Goal: Transaction & Acquisition: Purchase product/service

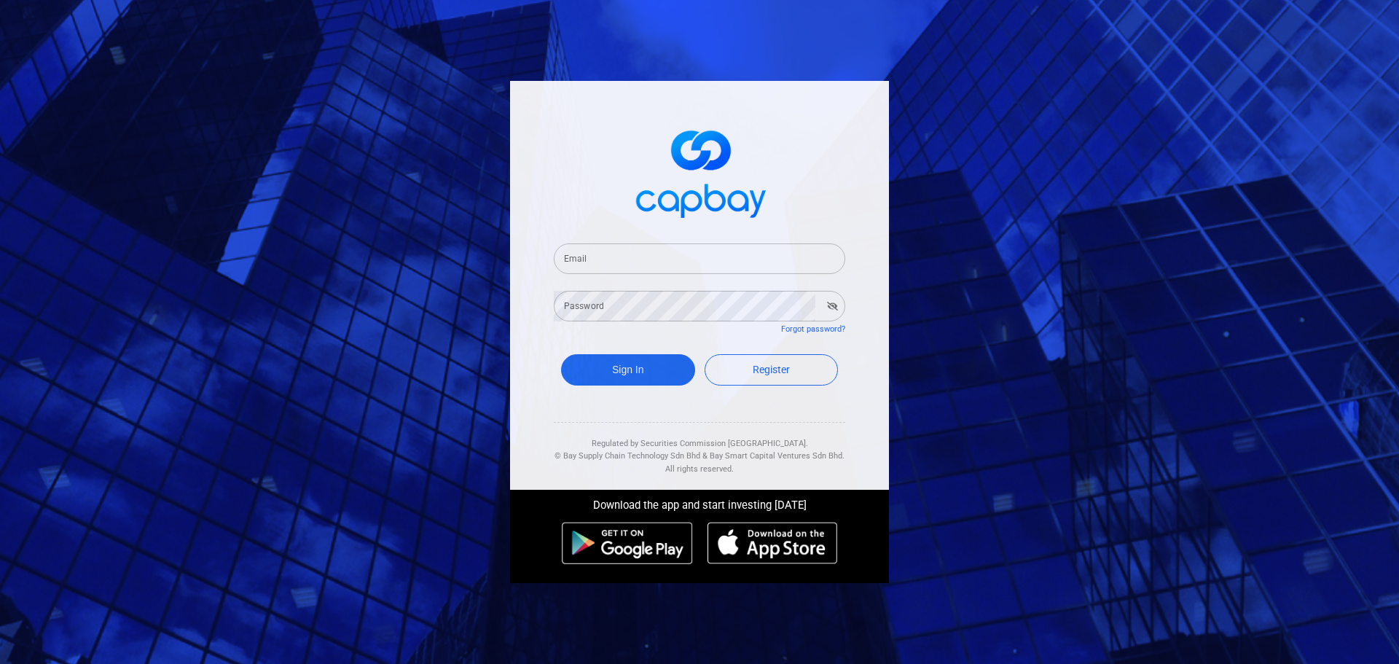
click at [689, 259] on input "Email" at bounding box center [699, 258] width 291 height 31
type input "[EMAIL_ADDRESS][DOMAIN_NAME]"
click at [561, 354] on button "Sign In" at bounding box center [628, 369] width 134 height 31
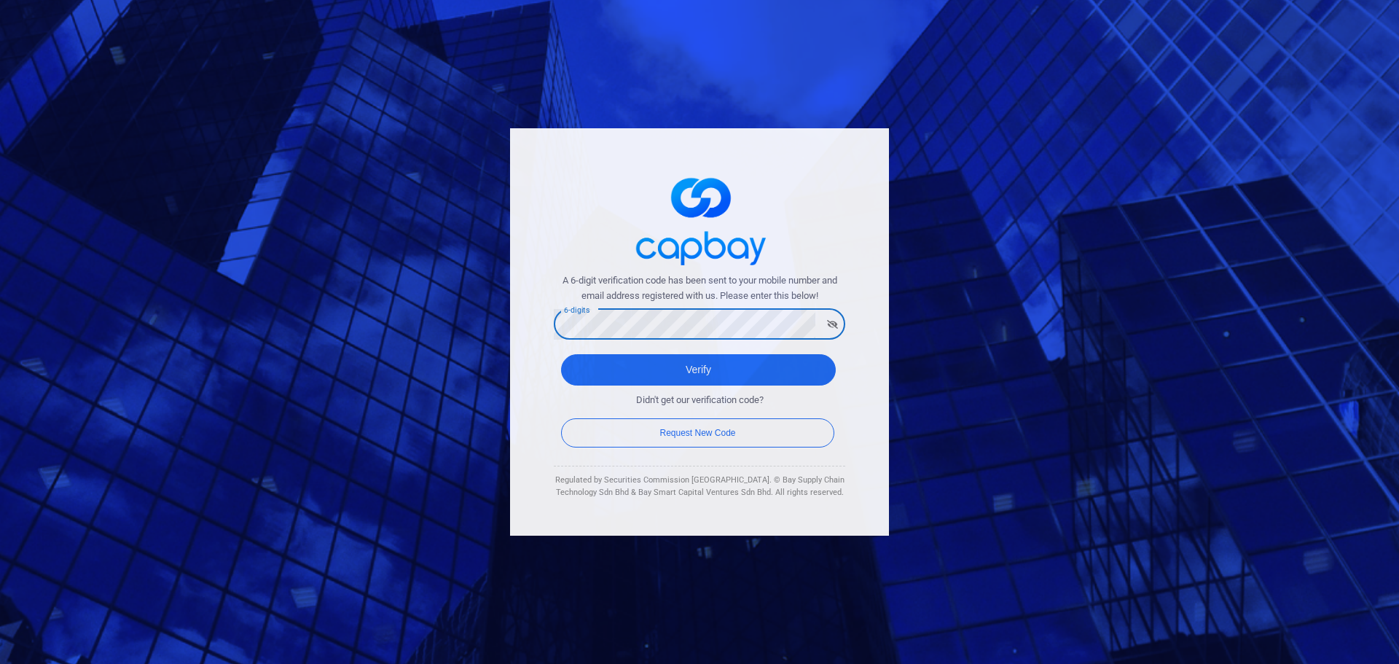
click at [561, 354] on button "Verify" at bounding box center [698, 369] width 275 height 31
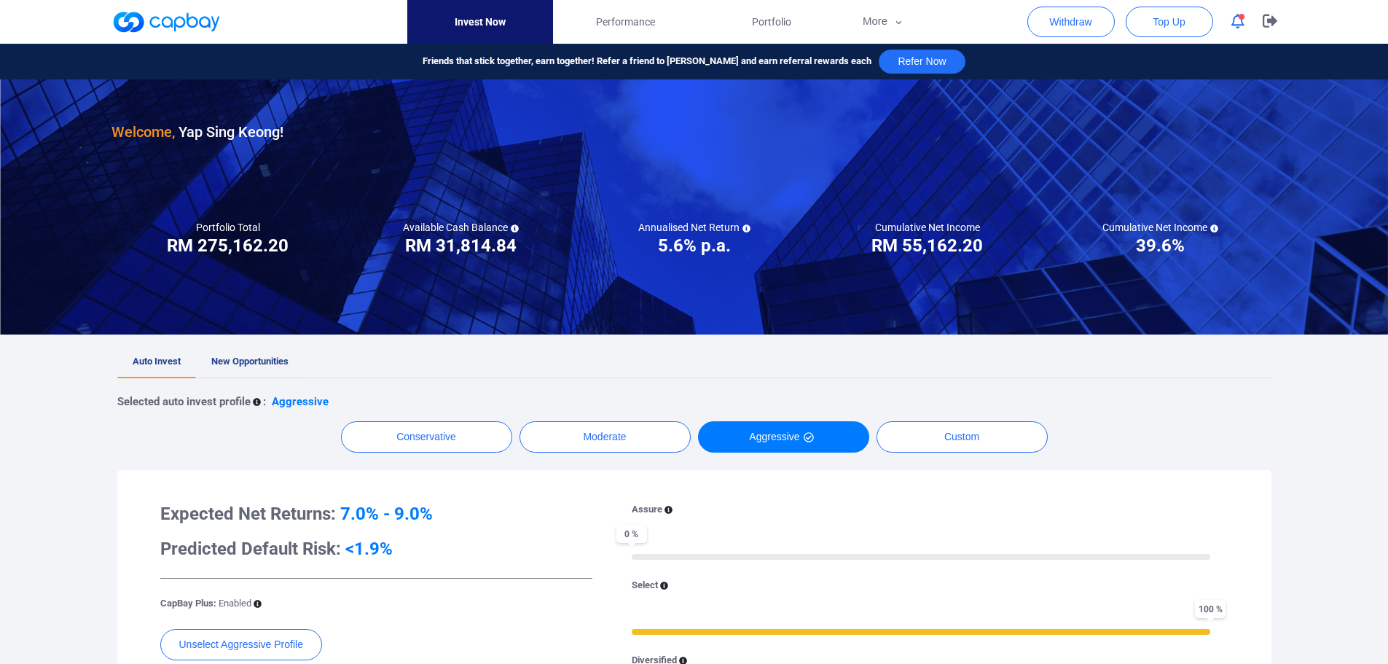
click at [232, 361] on span "New Opportunities" at bounding box center [249, 360] width 77 height 11
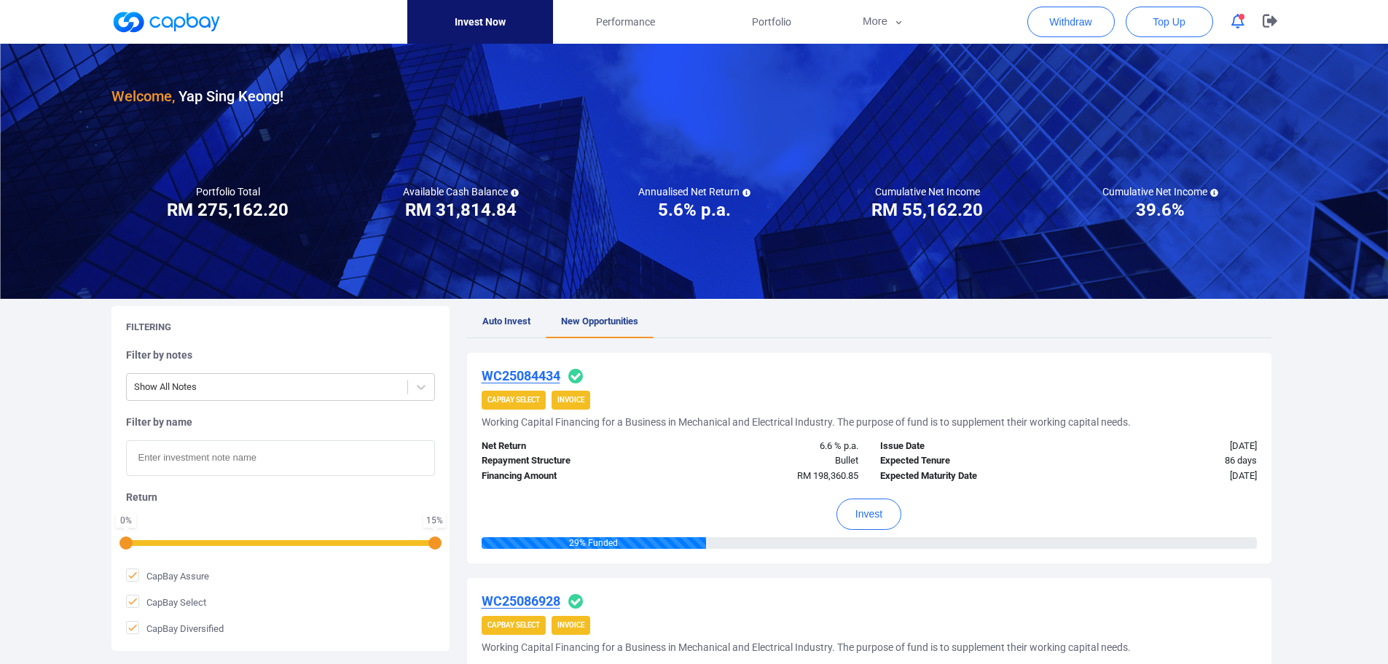
click at [709, 480] on div "RM 198,360.85" at bounding box center [769, 475] width 200 height 15
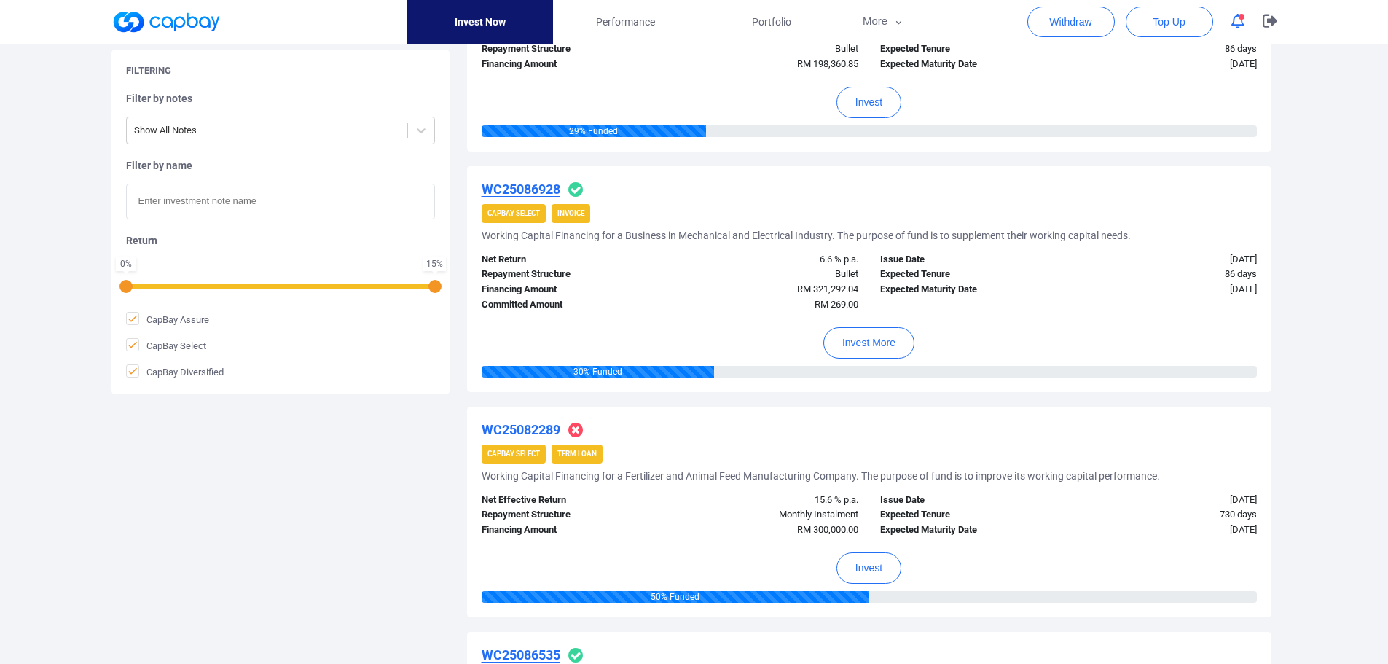
scroll to position [437, 0]
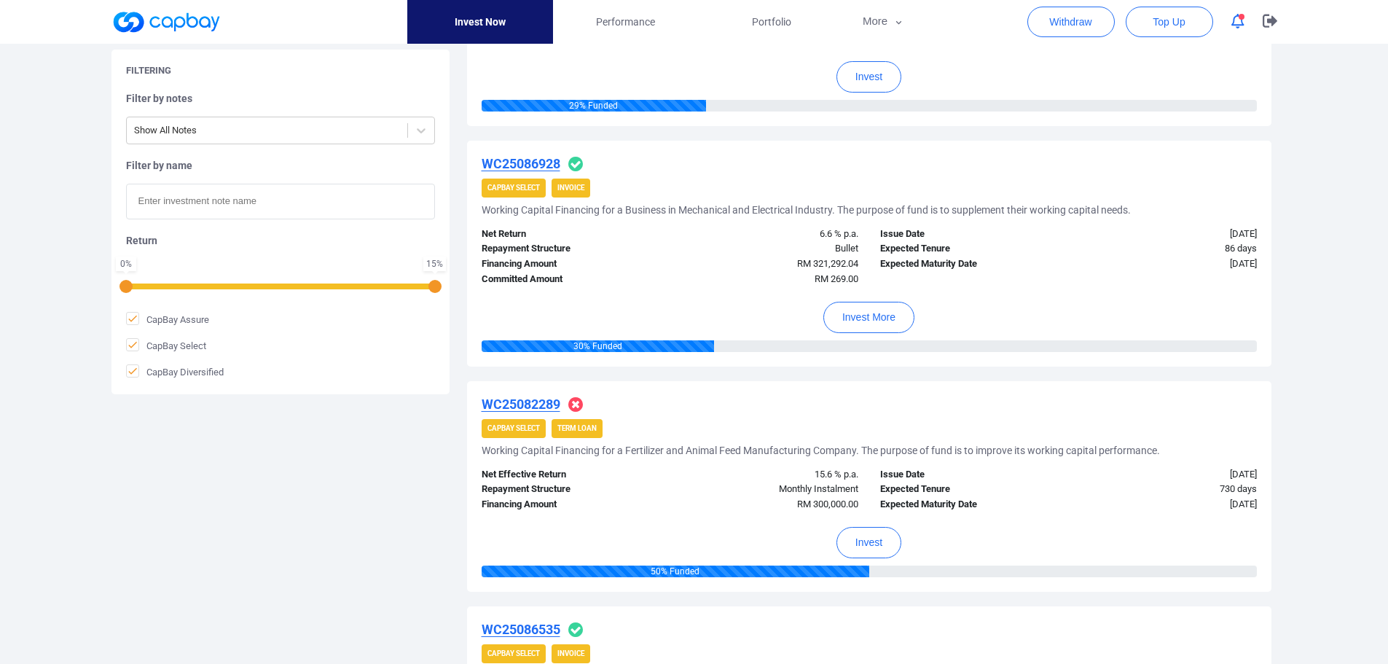
click at [519, 406] on u "WC25082289" at bounding box center [520, 403] width 79 height 15
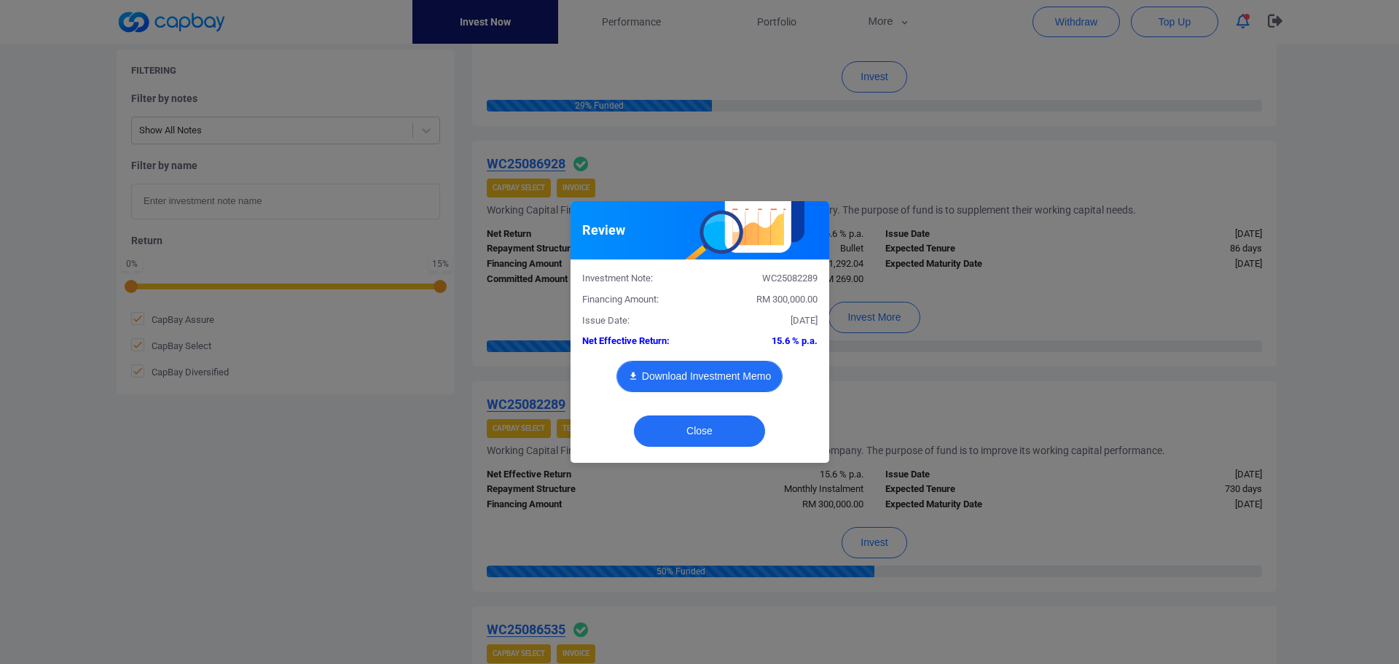
click at [704, 377] on button "Download Investment Memo" at bounding box center [699, 376] width 166 height 31
click at [1289, 447] on div "Review Investment Note: WC25082289 Financing Amount: RM 300,000.00 Issue Date: …" at bounding box center [699, 332] width 1399 height 664
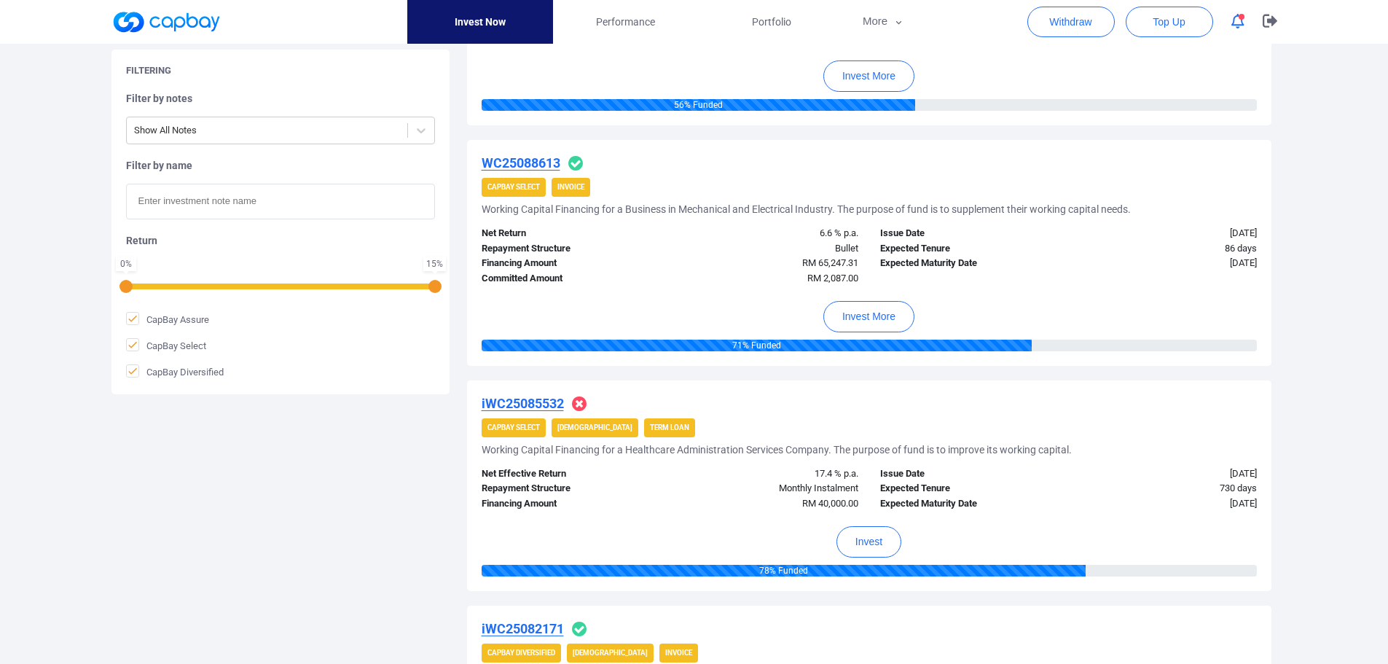
scroll to position [1238, 0]
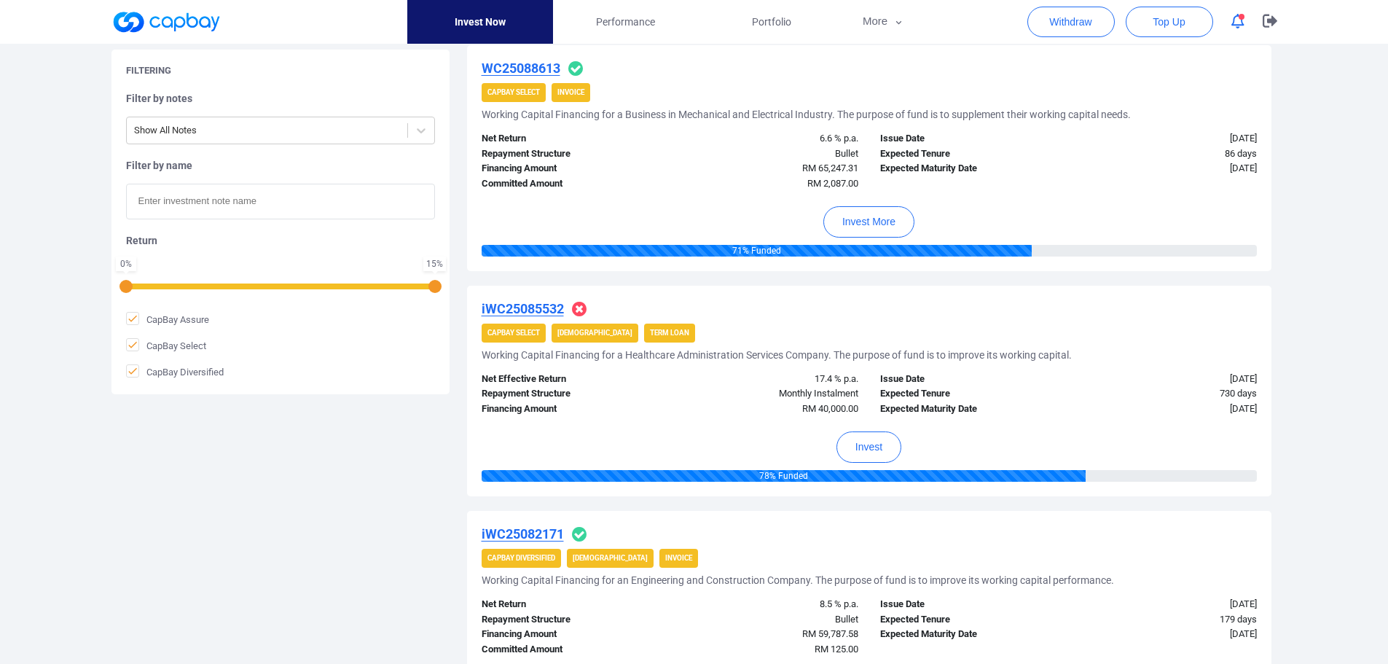
click at [724, 430] on div "Invest" at bounding box center [868, 443] width 775 height 53
click at [524, 310] on u "iWC25085532" at bounding box center [522, 308] width 82 height 15
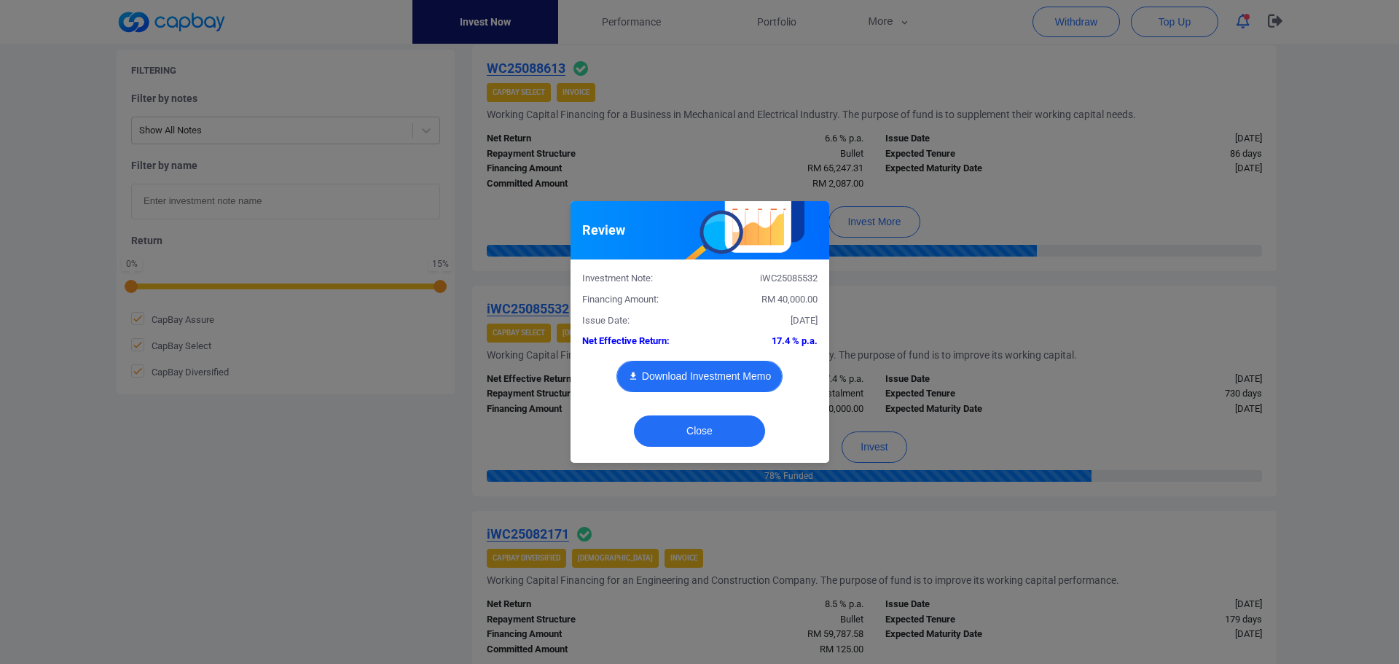
click at [669, 378] on button "Download Investment Memo" at bounding box center [699, 376] width 166 height 31
click at [921, 319] on div "Review Investment Note: iWC25085532 Financing Amount: RM 40,000.00 Issue Date: …" at bounding box center [699, 332] width 1399 height 664
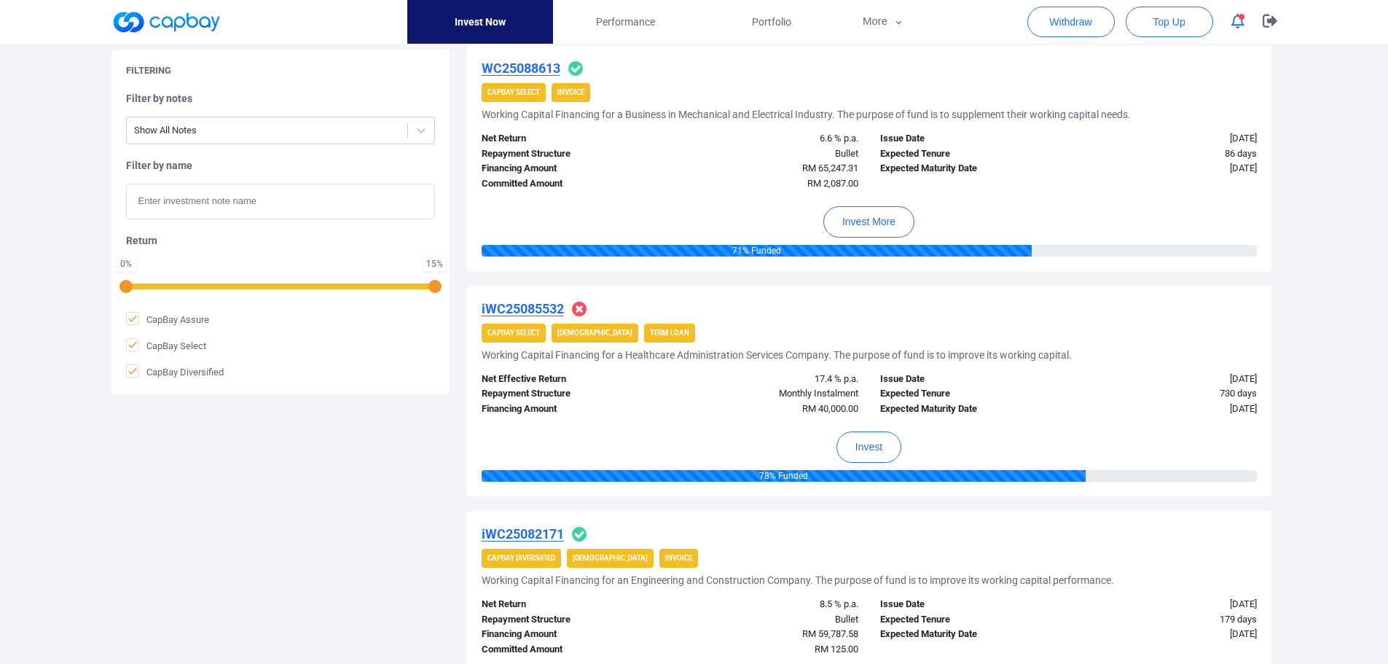
click at [355, 630] on div "Filtering Filter by notes Show All Notes Filter by name Return 0 % 15 % CapBay …" at bounding box center [694, 266] width 1187 height 2397
click at [875, 449] on button "Invest" at bounding box center [868, 446] width 65 height 31
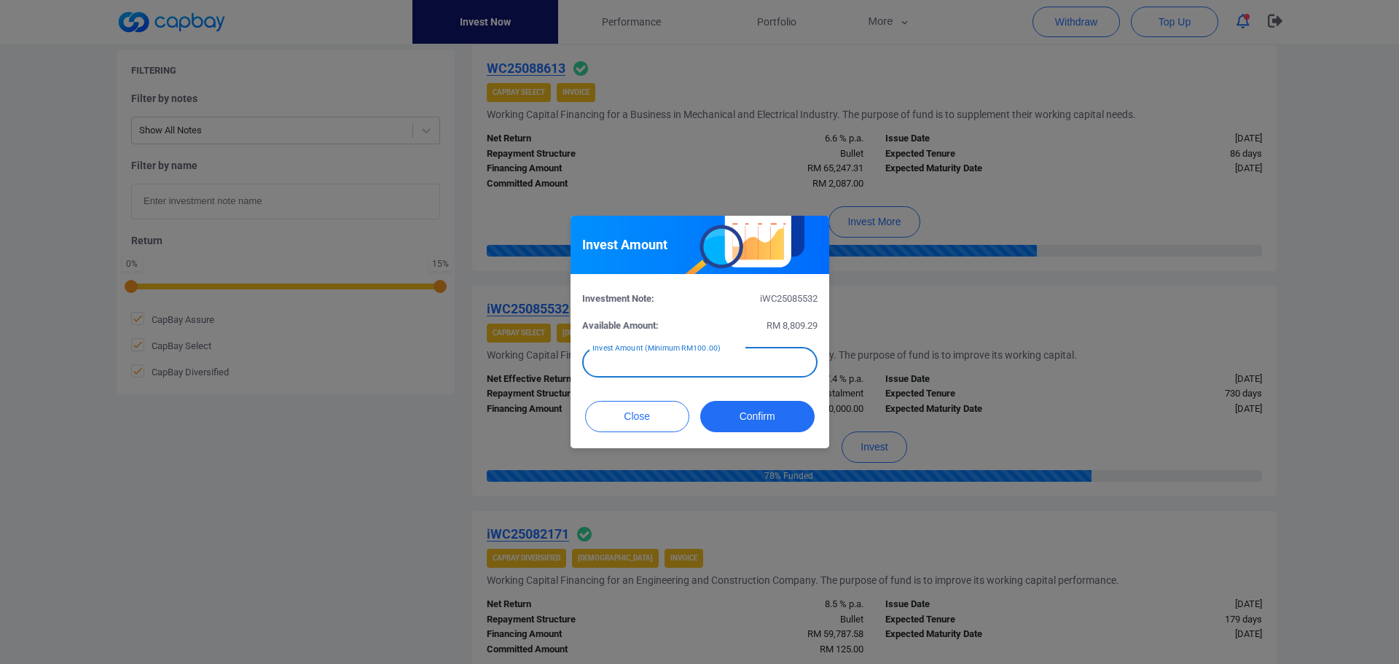
click at [715, 360] on input "text" at bounding box center [699, 362] width 235 height 31
type input "RM 6,000"
click at [763, 419] on button "Confirm" at bounding box center [757, 416] width 114 height 31
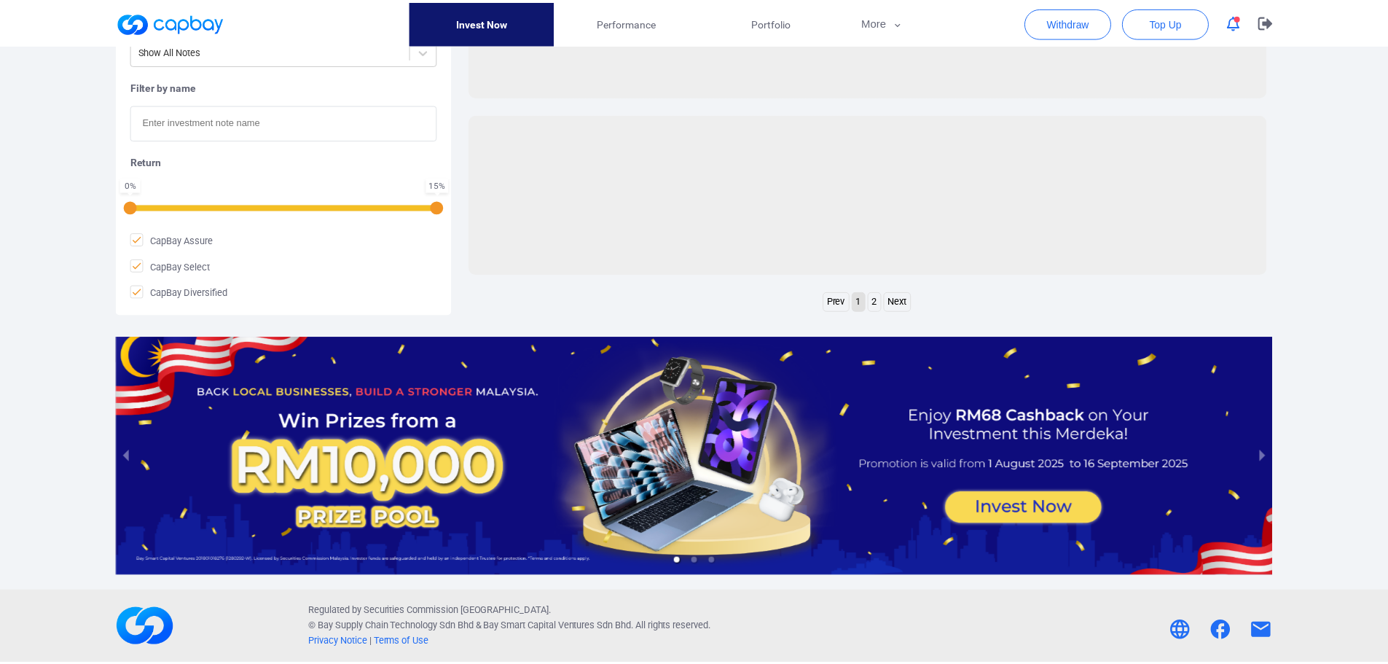
scroll to position [594, 0]
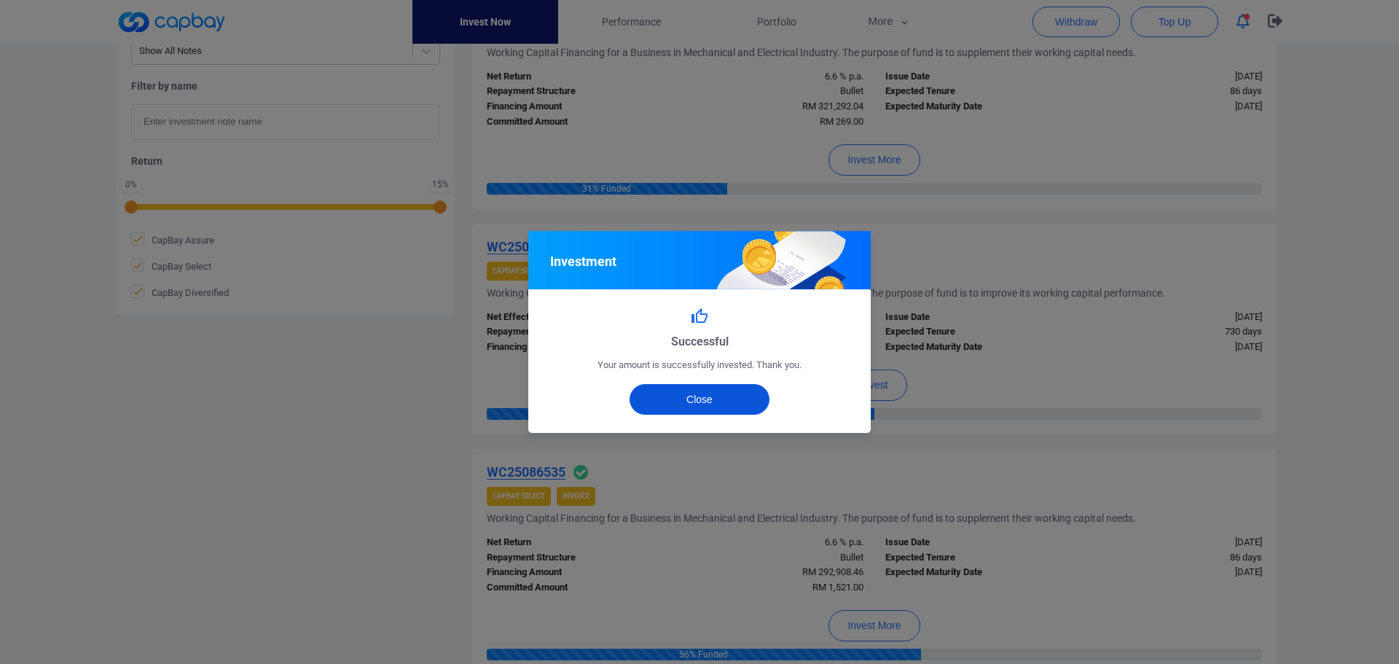
click at [709, 398] on button "Close" at bounding box center [699, 399] width 141 height 31
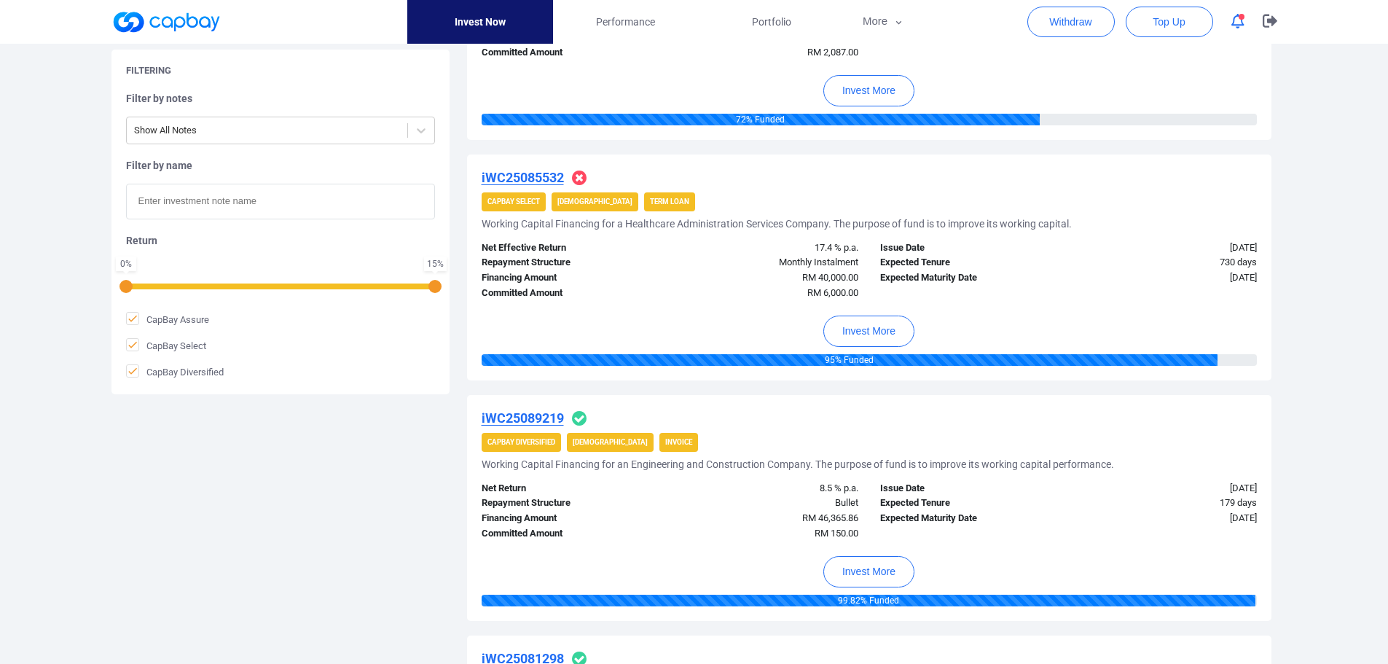
scroll to position [1396, 0]
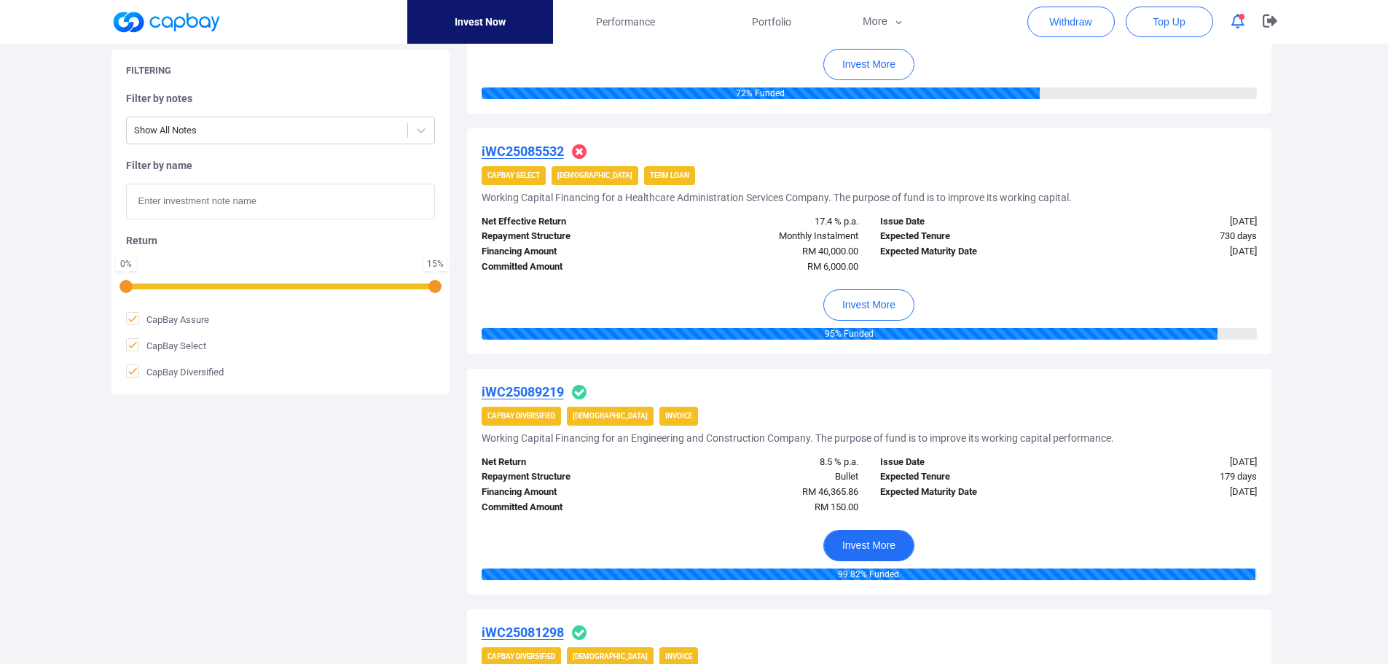
click at [872, 545] on button "Invest More" at bounding box center [868, 545] width 91 height 31
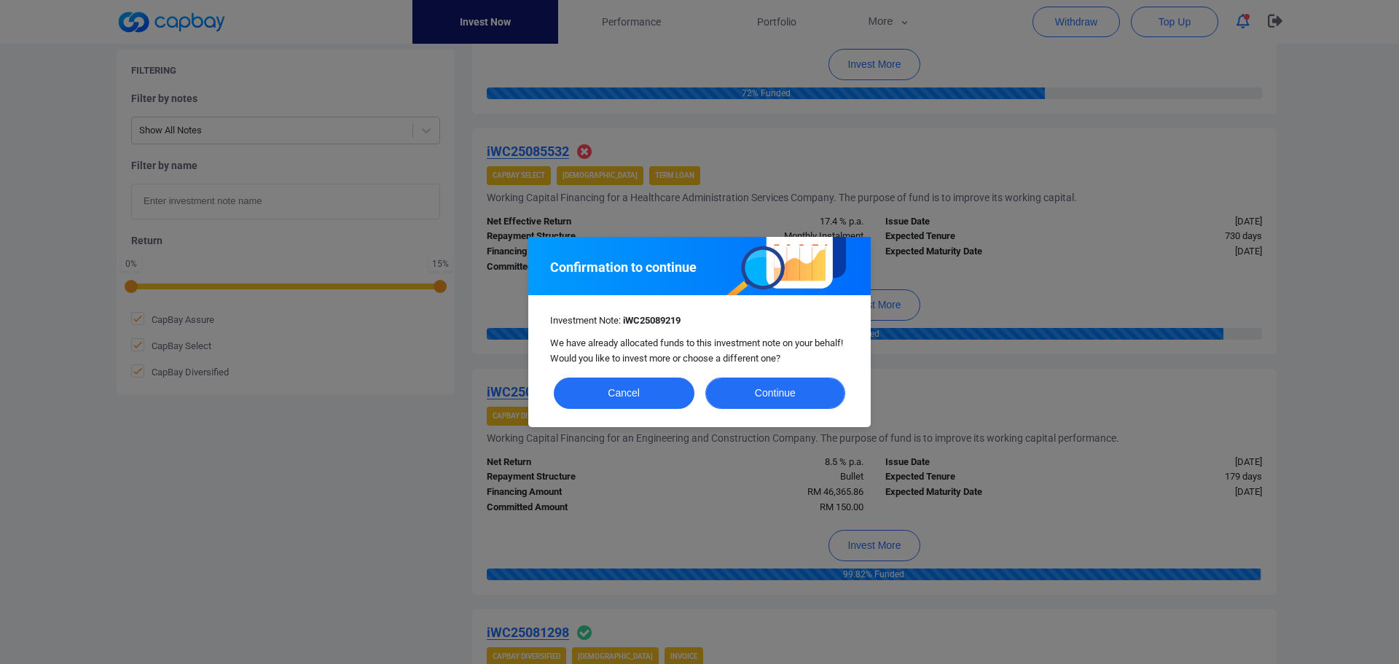
click at [779, 397] on button "Continue" at bounding box center [775, 392] width 141 height 31
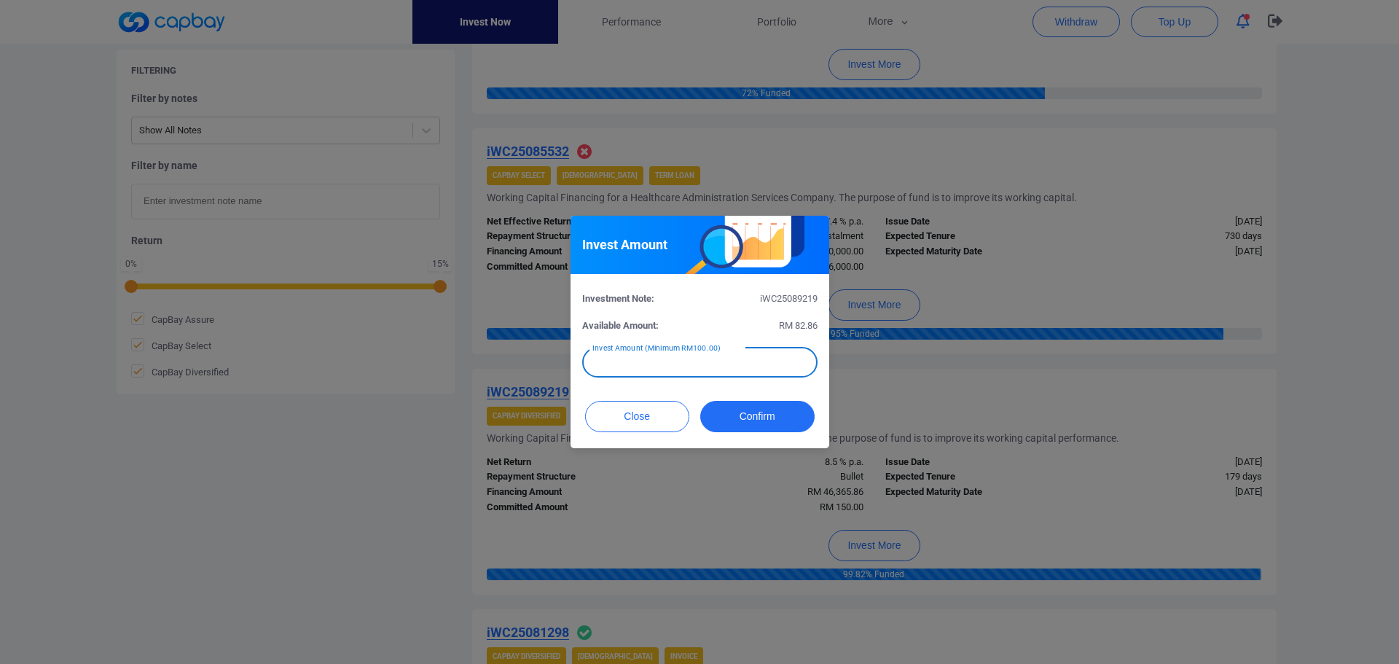
click at [739, 363] on input "text" at bounding box center [699, 362] width 235 height 31
type input "RM 82.86"
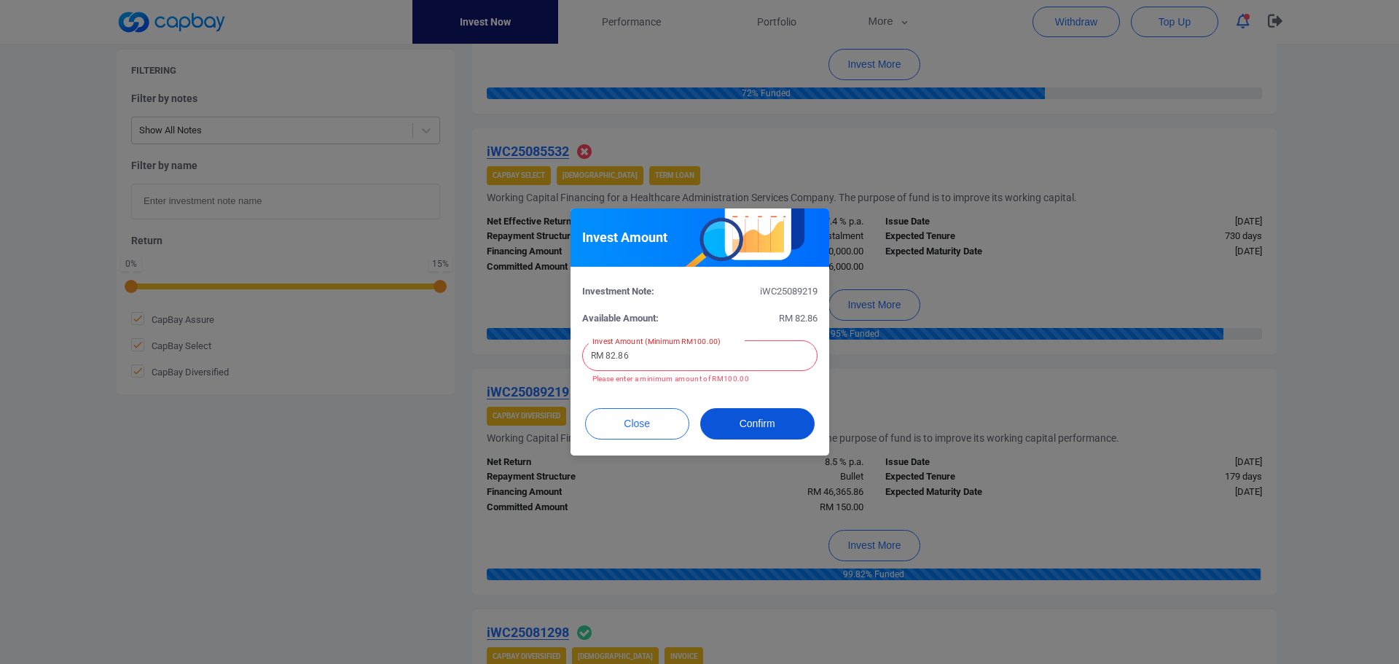
click at [742, 409] on button "Confirm" at bounding box center [757, 423] width 114 height 31
click at [644, 425] on button "Close" at bounding box center [637, 423] width 104 height 31
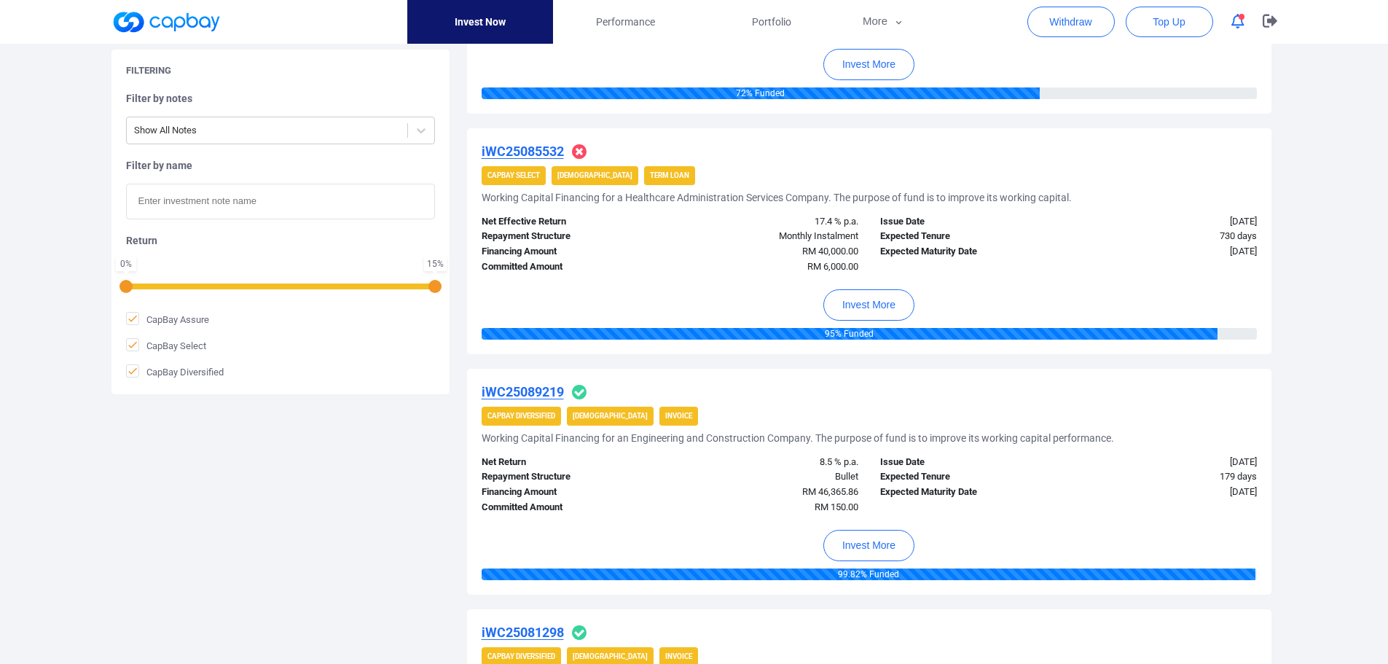
click at [1038, 503] on div "Issue Date [DATE] Expected Tenure 179 days Expected Maturity Date [DATE]" at bounding box center [1068, 485] width 398 height 60
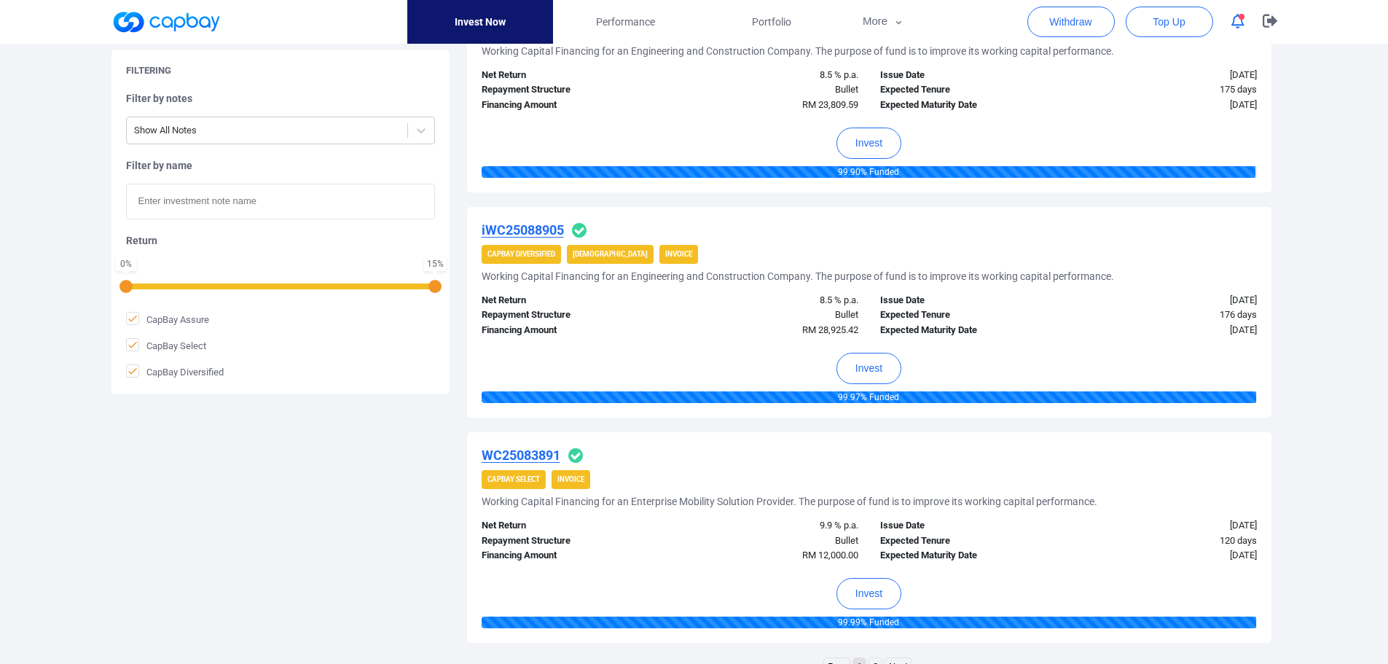
scroll to position [2051, 0]
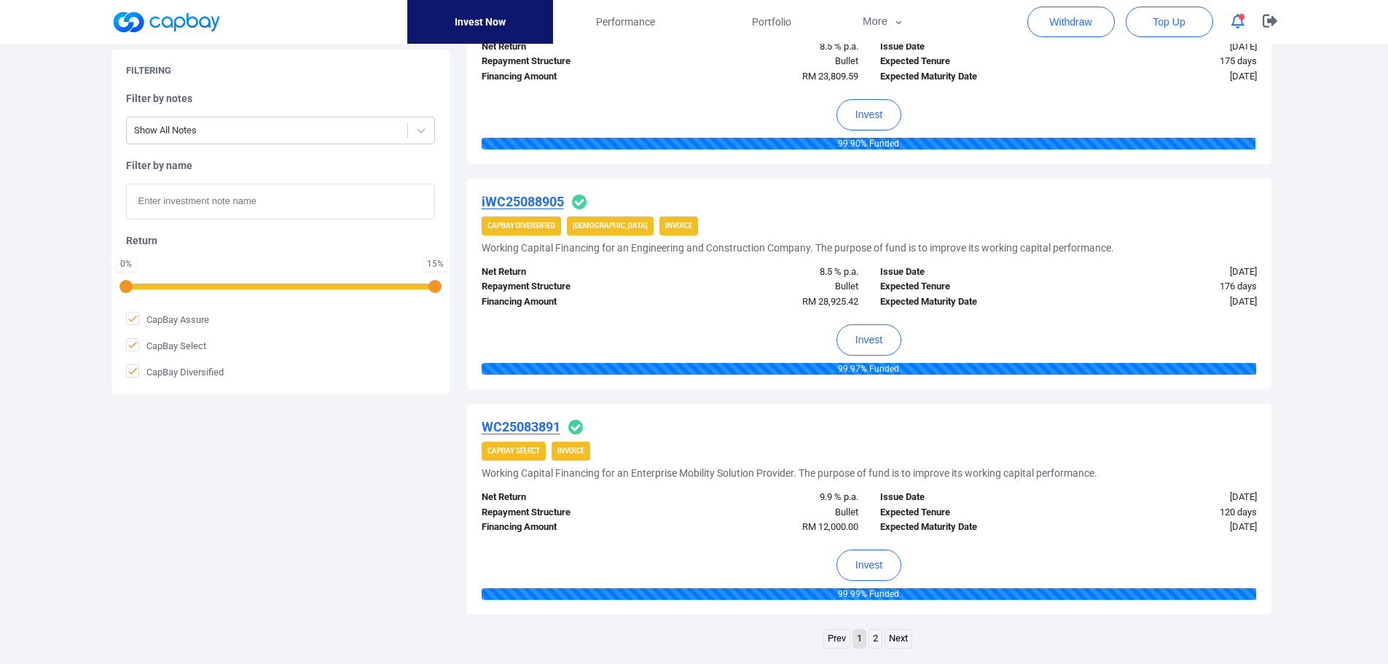
click at [876, 640] on link "2" at bounding box center [875, 638] width 12 height 18
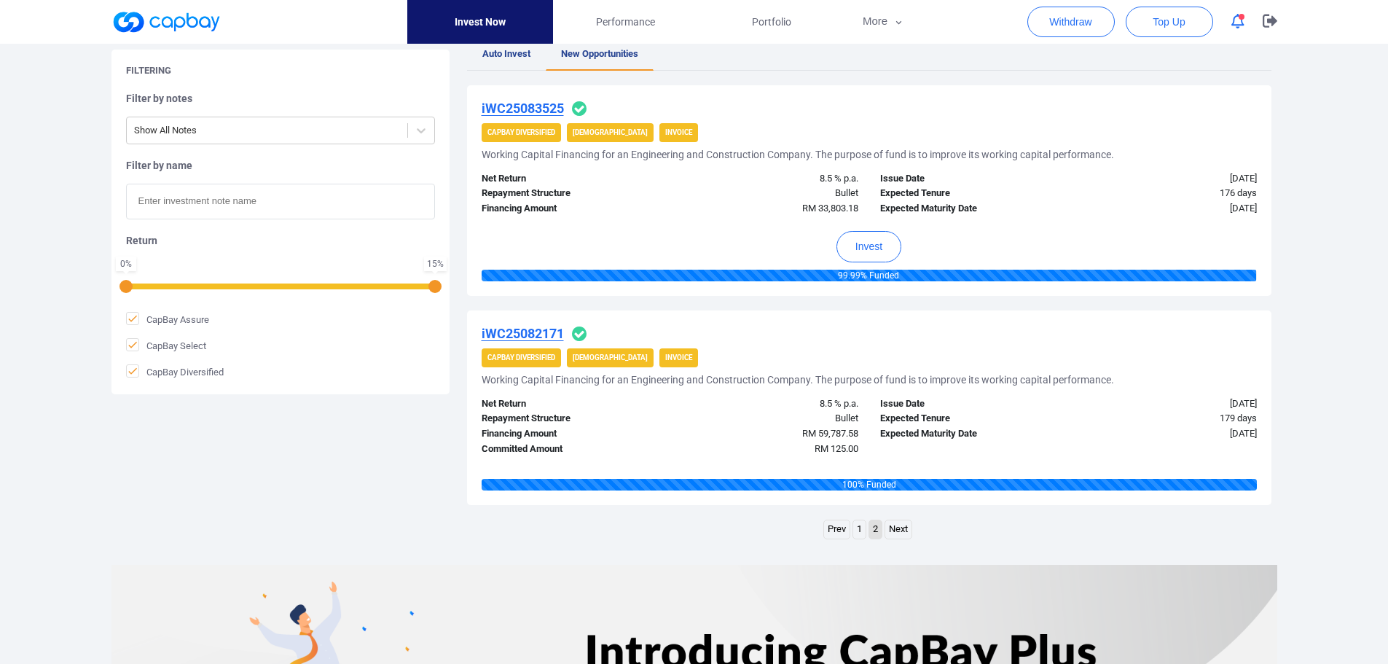
scroll to position [291, 0]
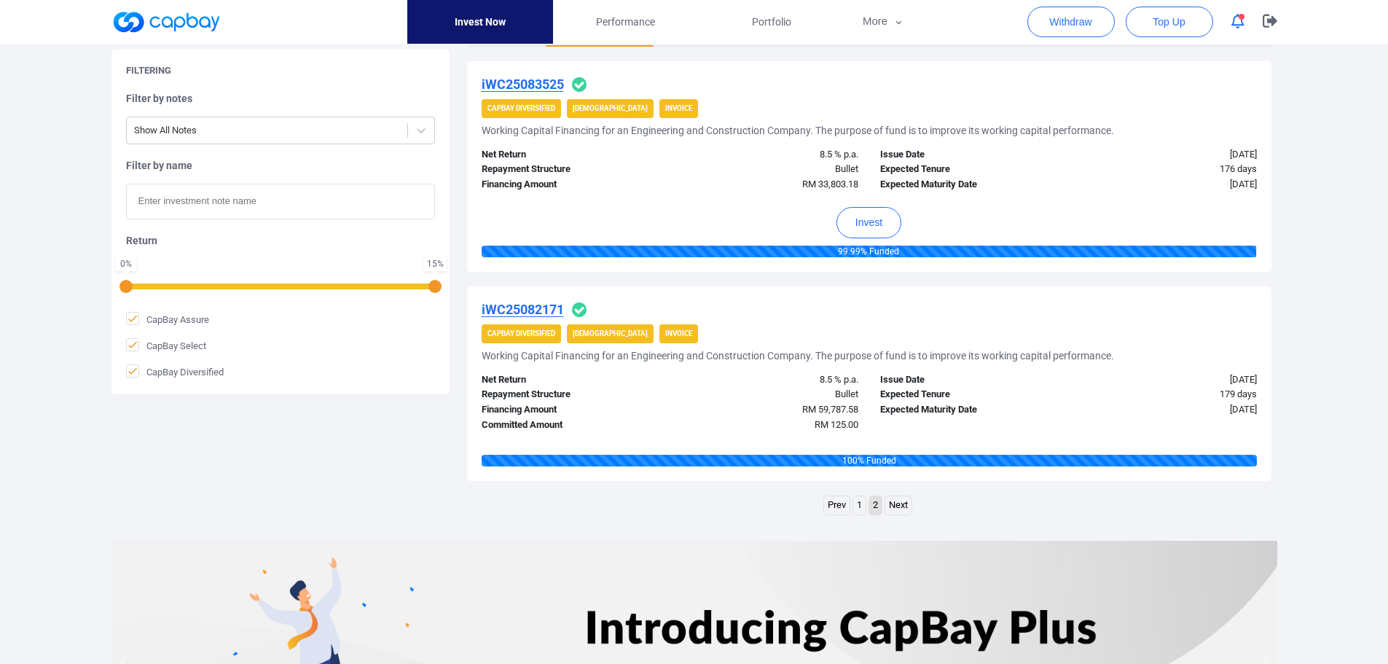
click at [859, 507] on link "1" at bounding box center [859, 505] width 12 height 18
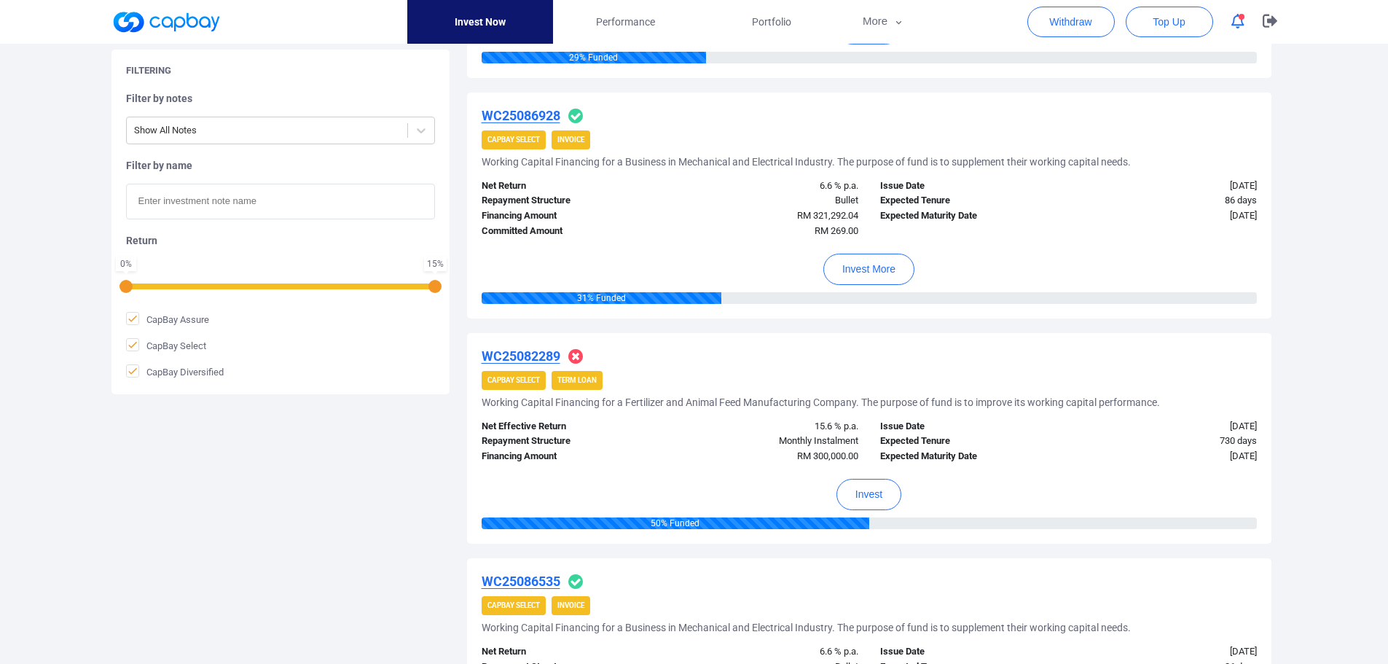
scroll to position [510, 0]
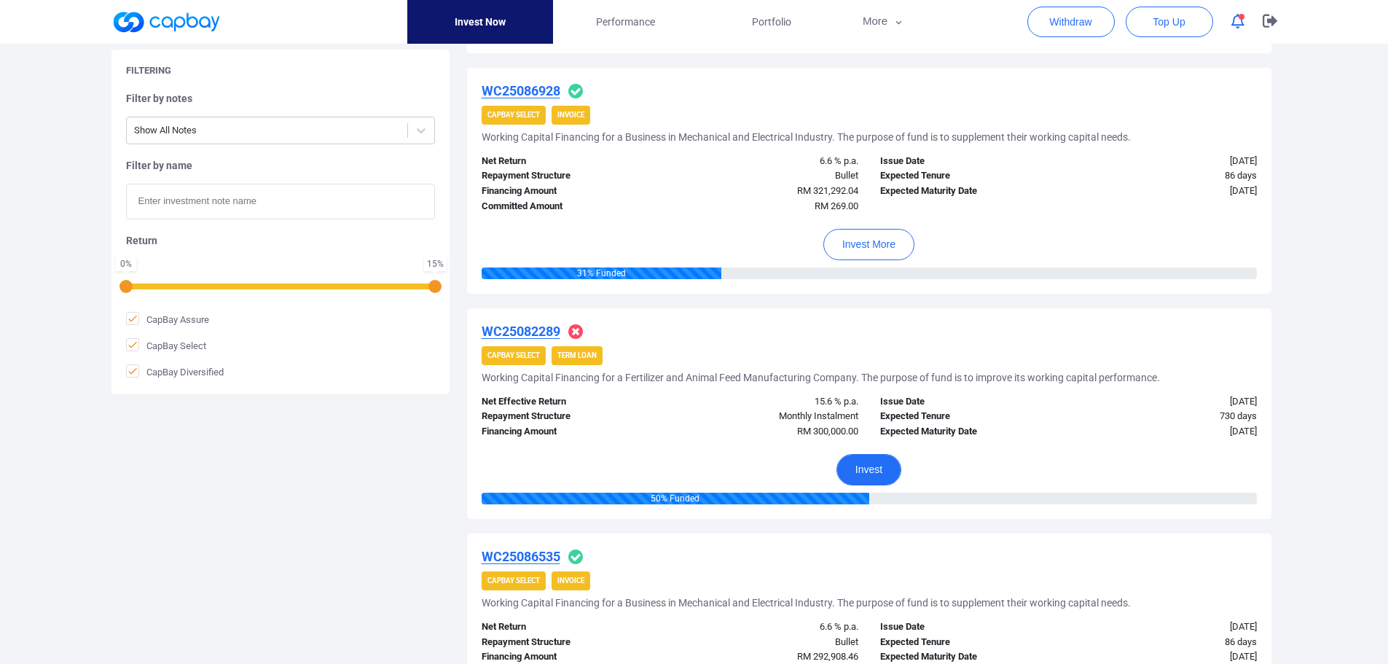
click at [869, 468] on button "Invest" at bounding box center [868, 469] width 65 height 31
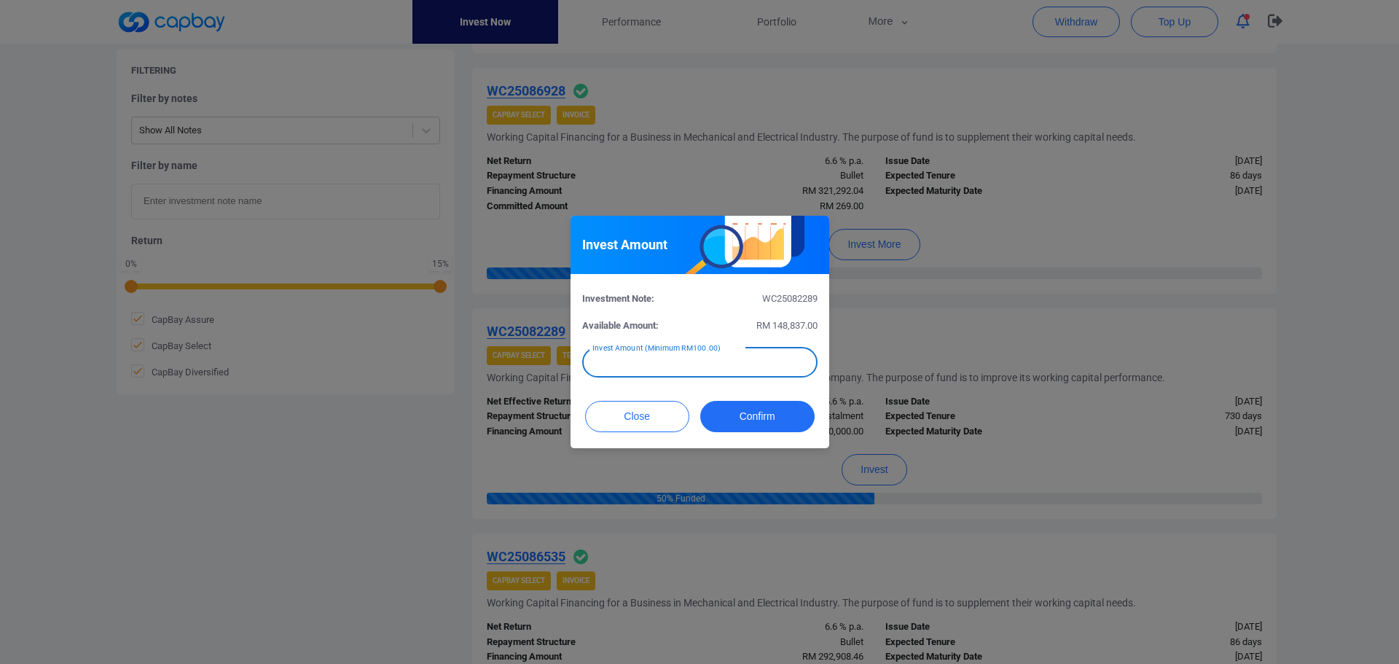
click at [751, 364] on input "text" at bounding box center [699, 362] width 235 height 31
type input "RM 5,000"
click at [746, 423] on button "Confirm" at bounding box center [757, 416] width 114 height 31
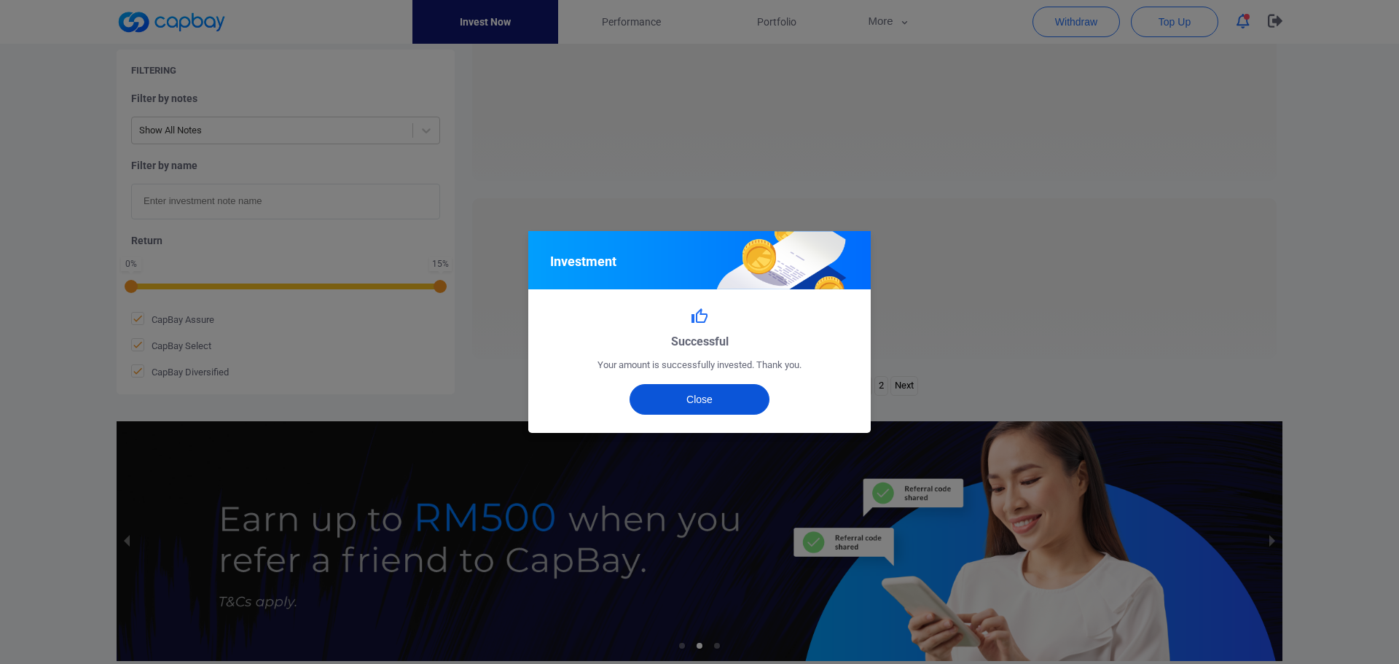
click at [701, 401] on button "Close" at bounding box center [699, 399] width 141 height 31
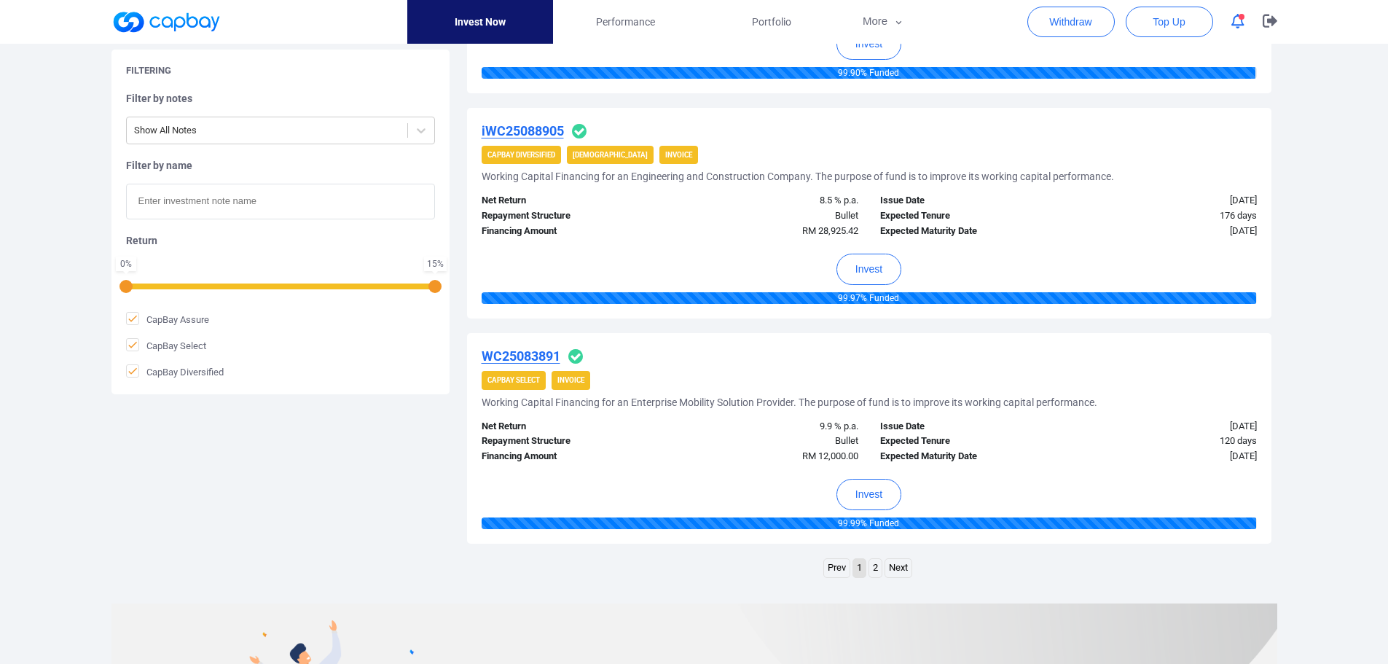
scroll to position [2112, 0]
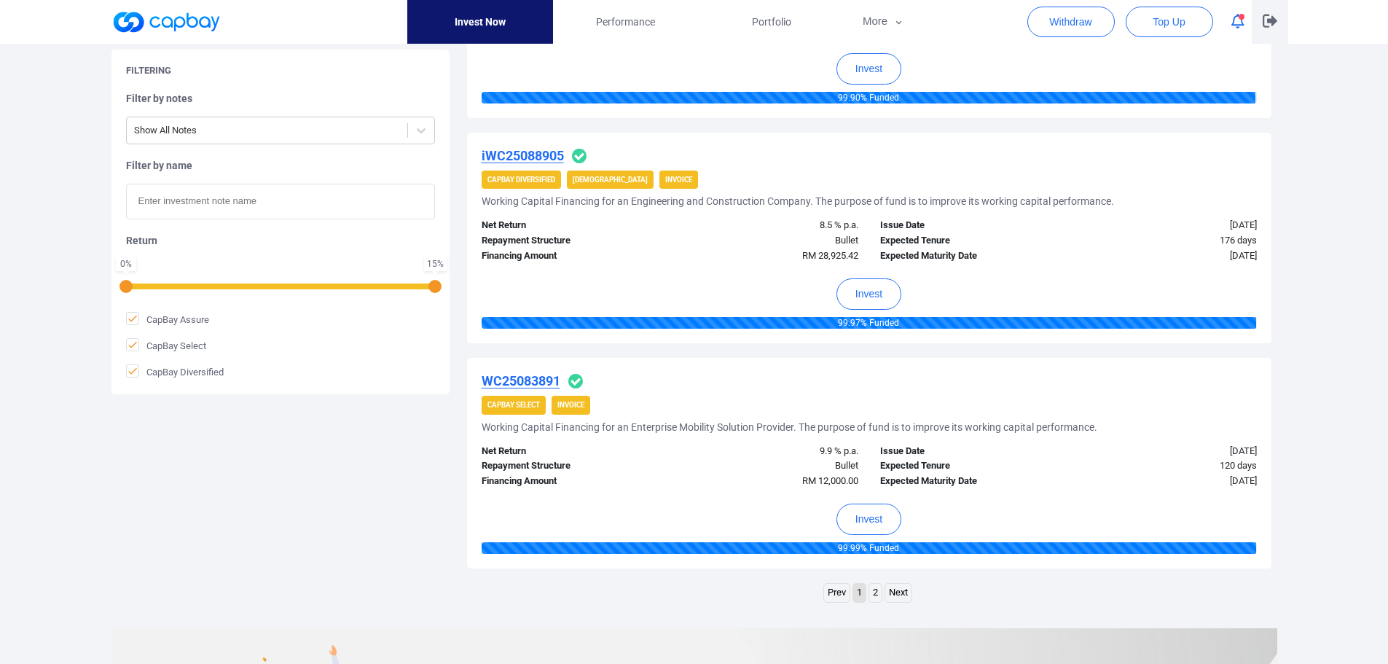
click at [1267, 20] on icon "button" at bounding box center [1269, 21] width 15 height 13
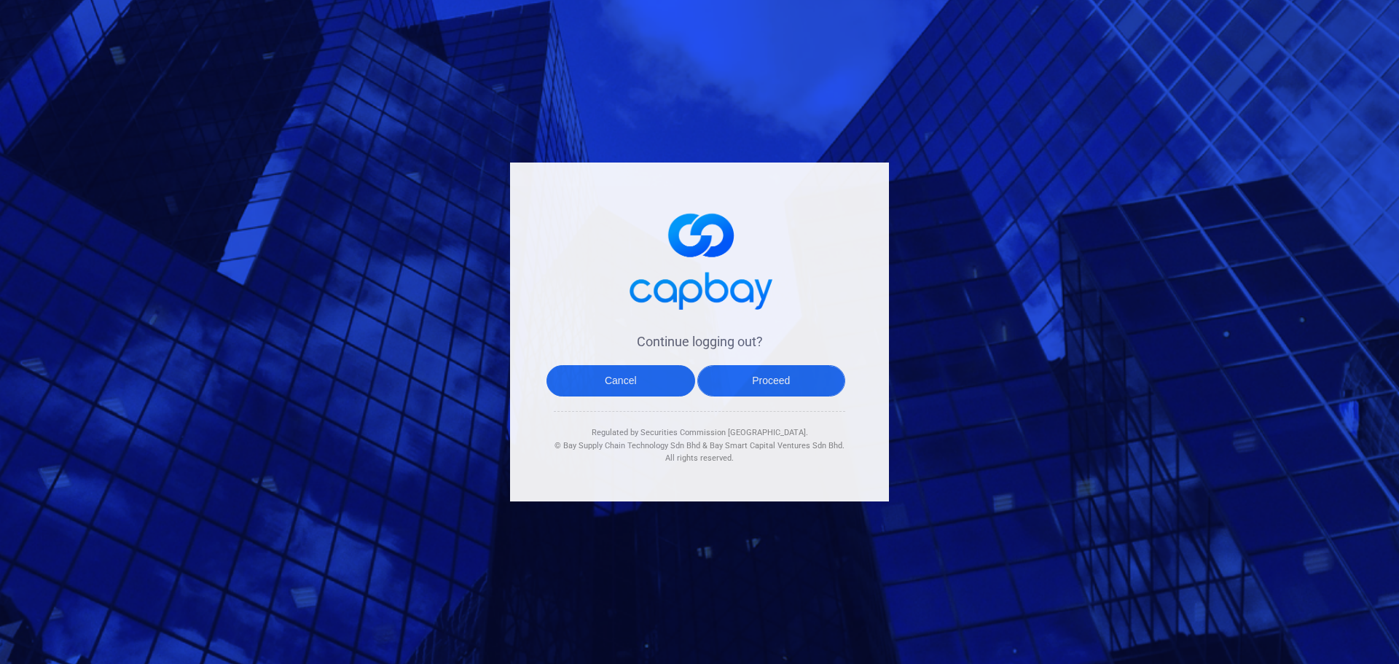
click at [790, 384] on button "Proceed" at bounding box center [771, 380] width 149 height 31
